Goal: Information Seeking & Learning: Learn about a topic

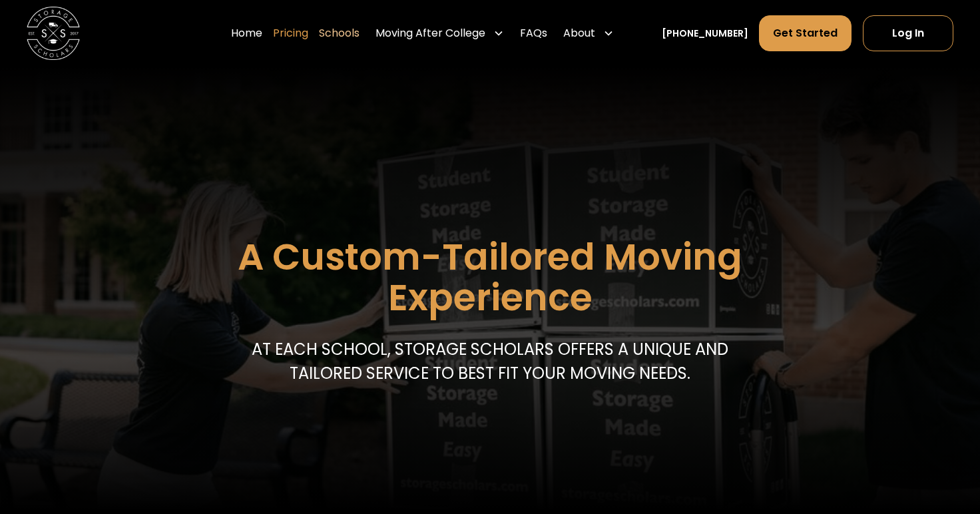
click at [304, 33] on link "Pricing" at bounding box center [290, 33] width 35 height 37
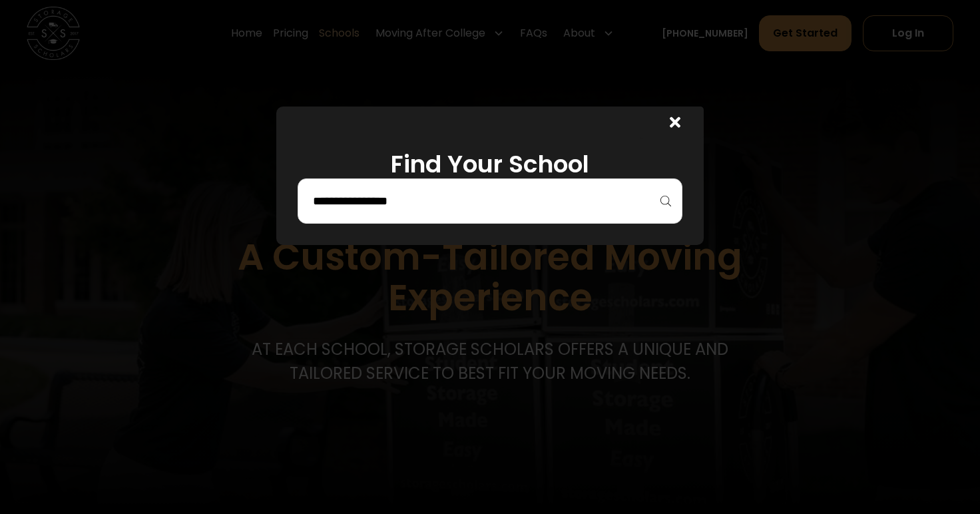
click at [673, 122] on icon at bounding box center [675, 122] width 11 height 11
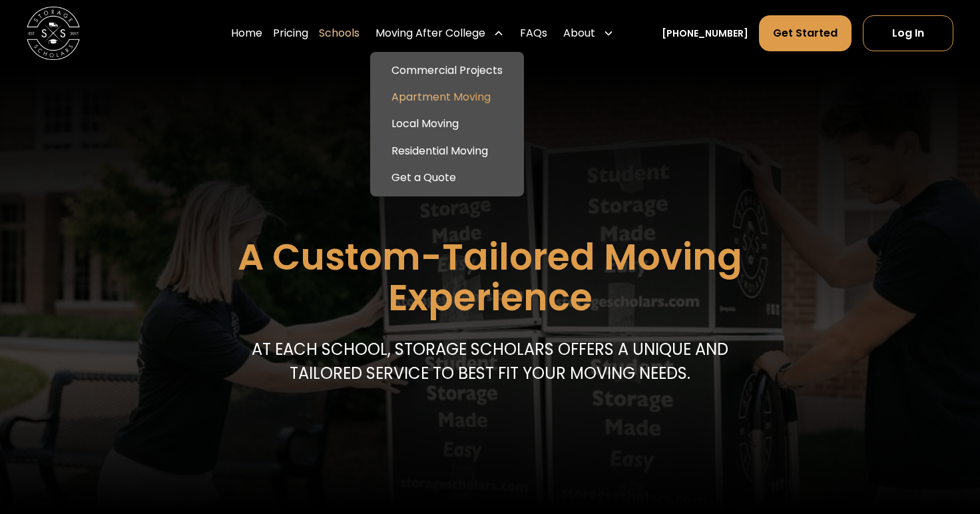
click at [445, 93] on link "Apartment Moving" at bounding box center [446, 97] width 143 height 27
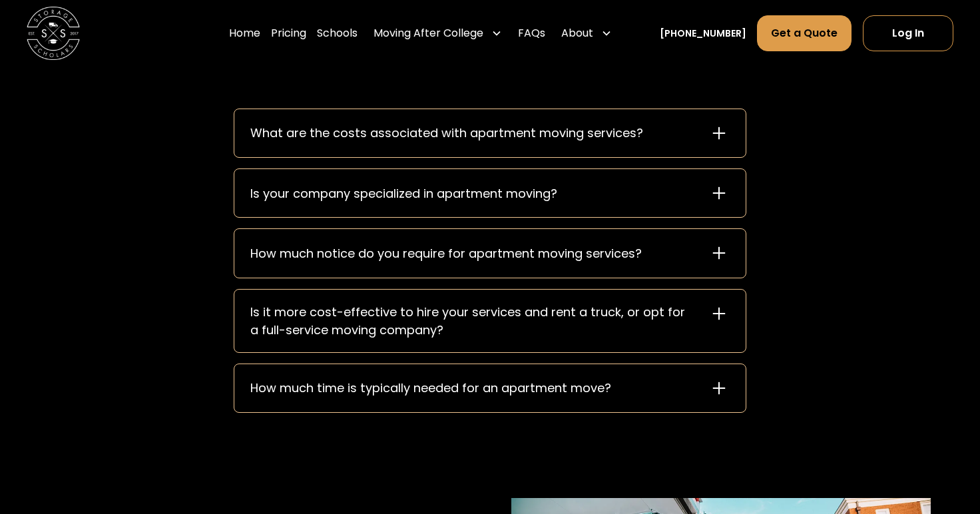
scroll to position [1836, 0]
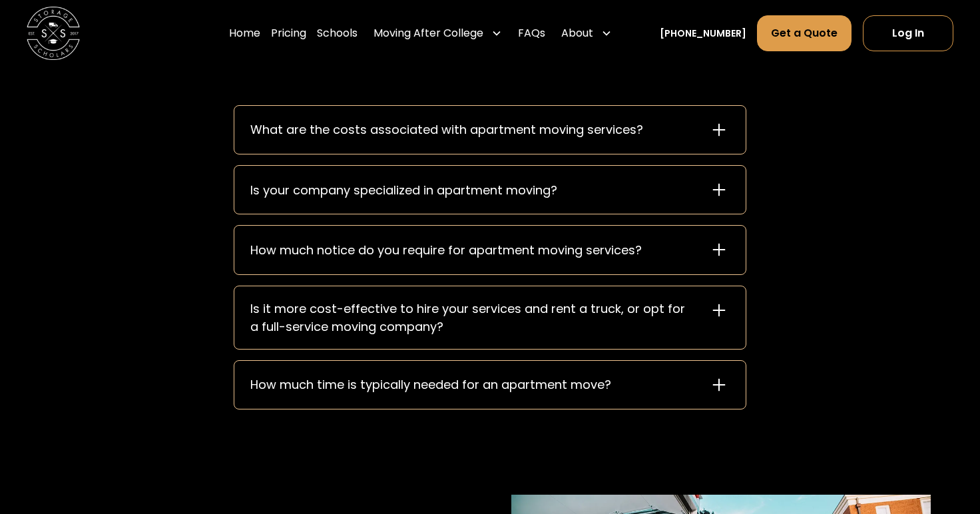
click at [718, 126] on icon at bounding box center [718, 129] width 21 height 21
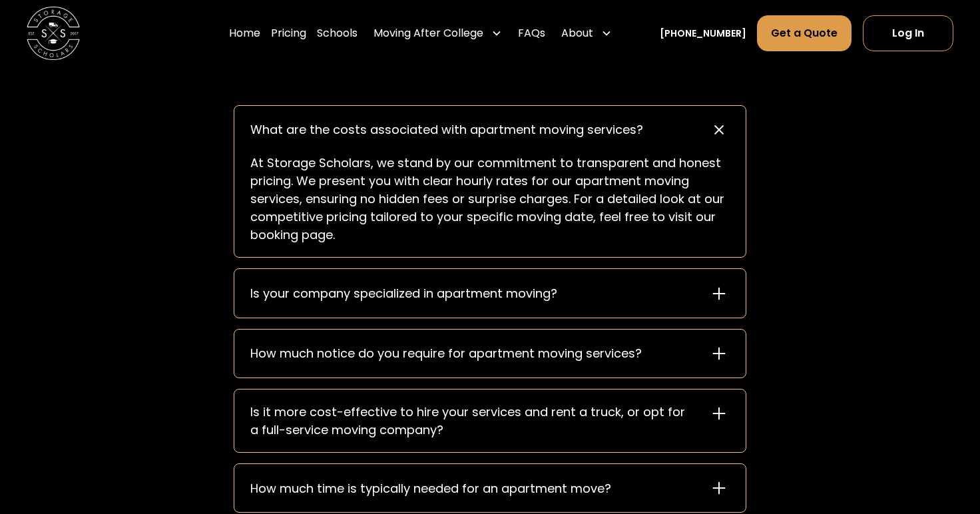
click at [714, 126] on icon at bounding box center [719, 129] width 30 height 30
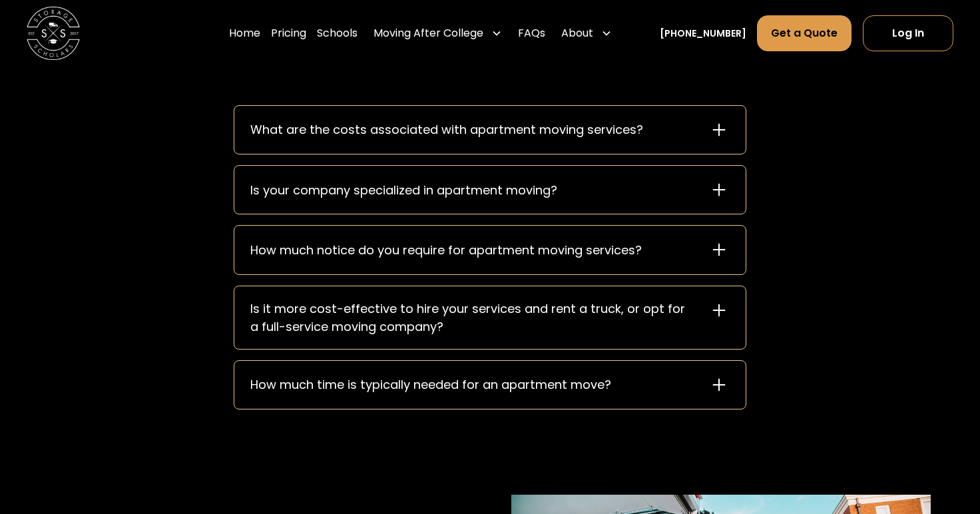
click at [717, 196] on icon at bounding box center [718, 189] width 21 height 21
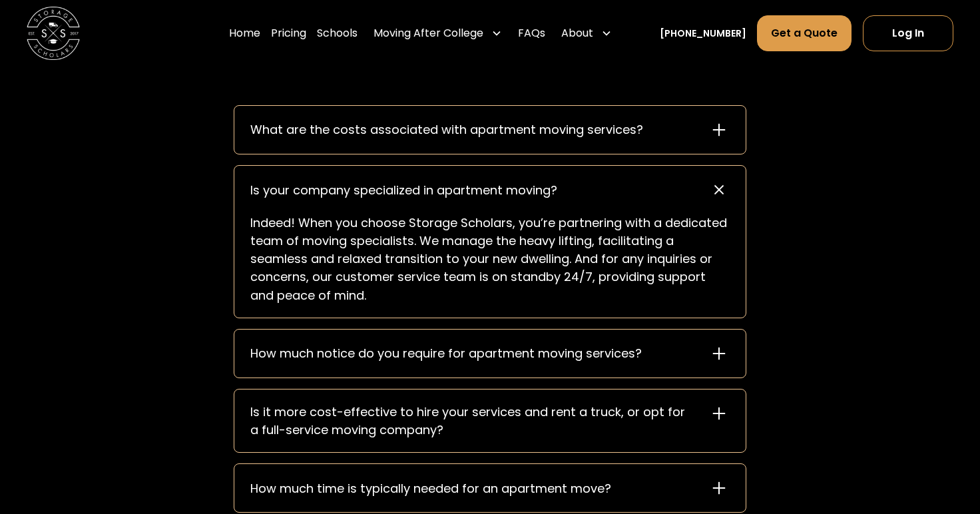
click at [718, 195] on icon at bounding box center [719, 190] width 30 height 30
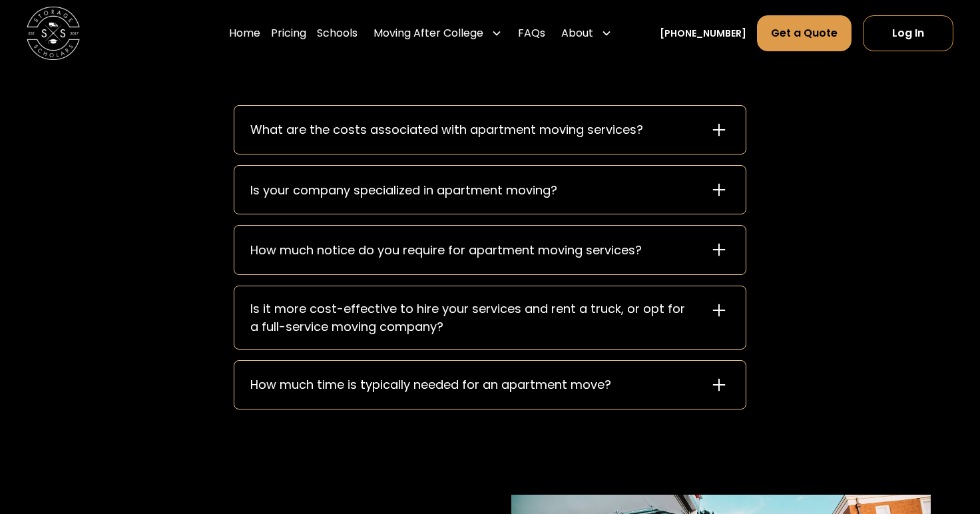
click at [713, 249] on icon at bounding box center [718, 249] width 21 height 21
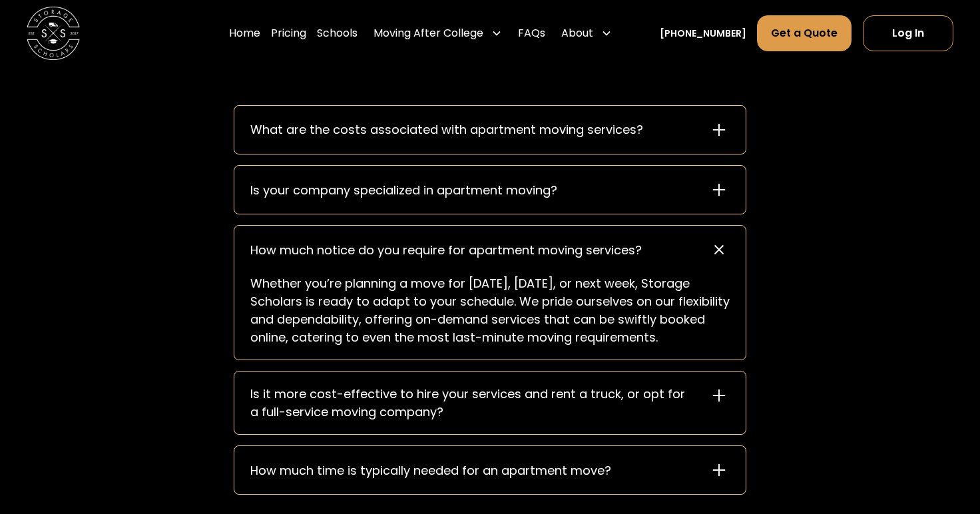
click at [713, 249] on icon at bounding box center [719, 250] width 30 height 30
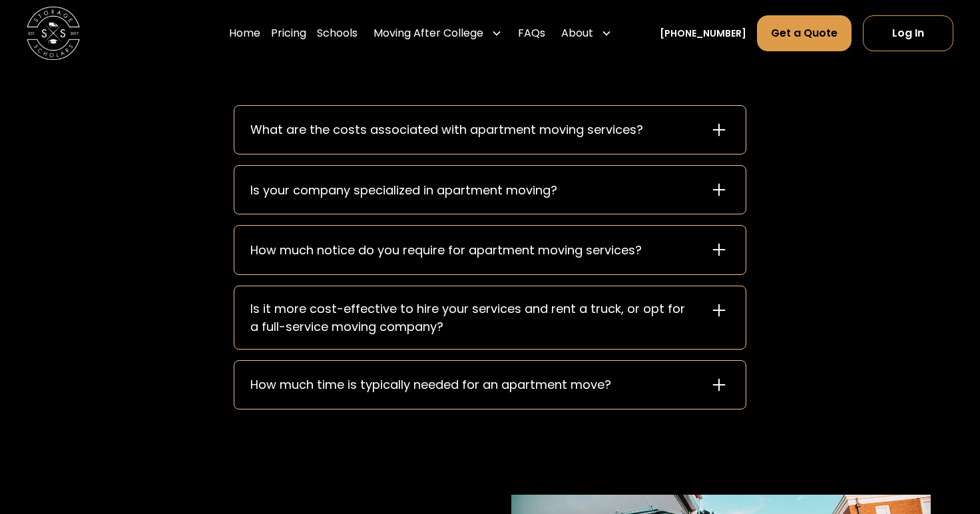
click at [714, 308] on icon at bounding box center [718, 310] width 21 height 21
